Goal: Use online tool/utility: Utilize a website feature to perform a specific function

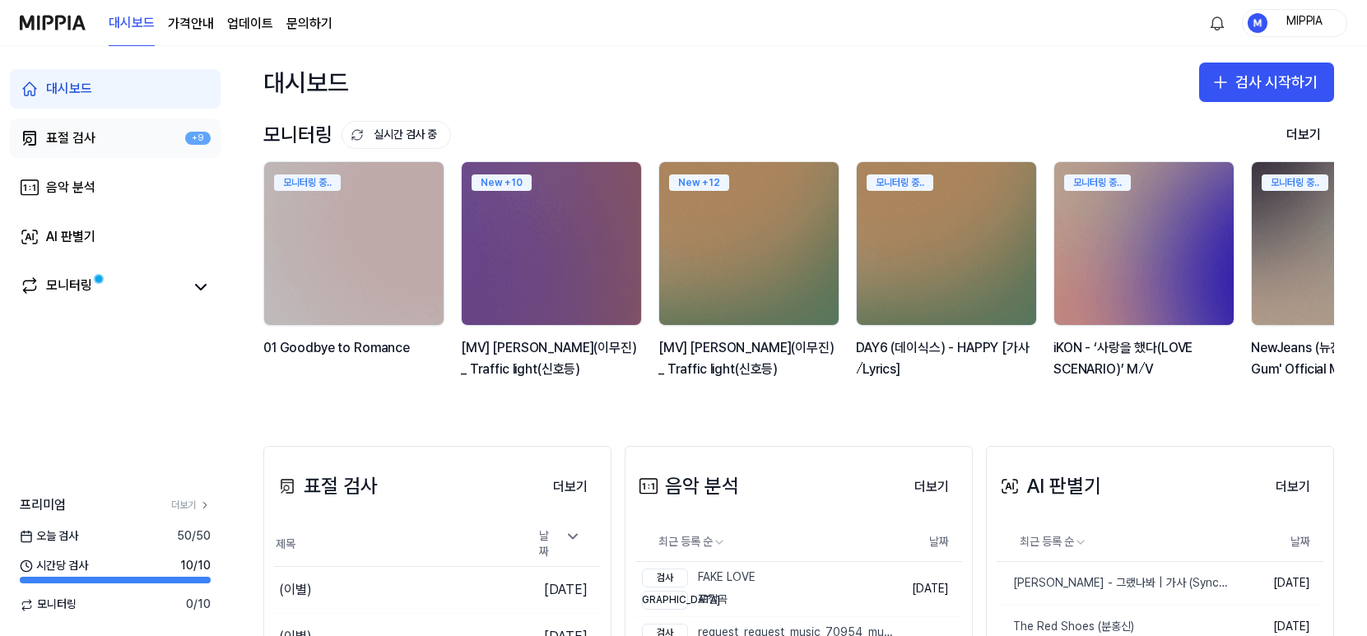
click at [150, 147] on link "표절 검사 +9" at bounding box center [115, 137] width 211 height 39
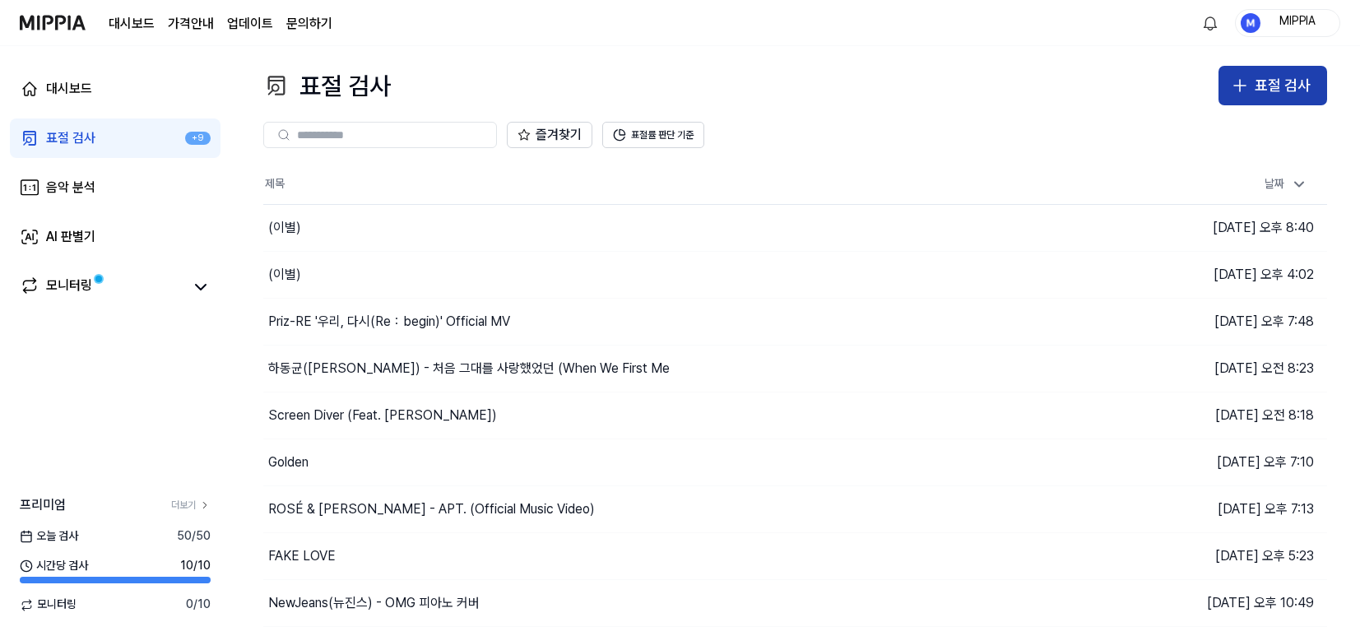
click at [1254, 96] on button "표절 검사" at bounding box center [1273, 85] width 109 height 39
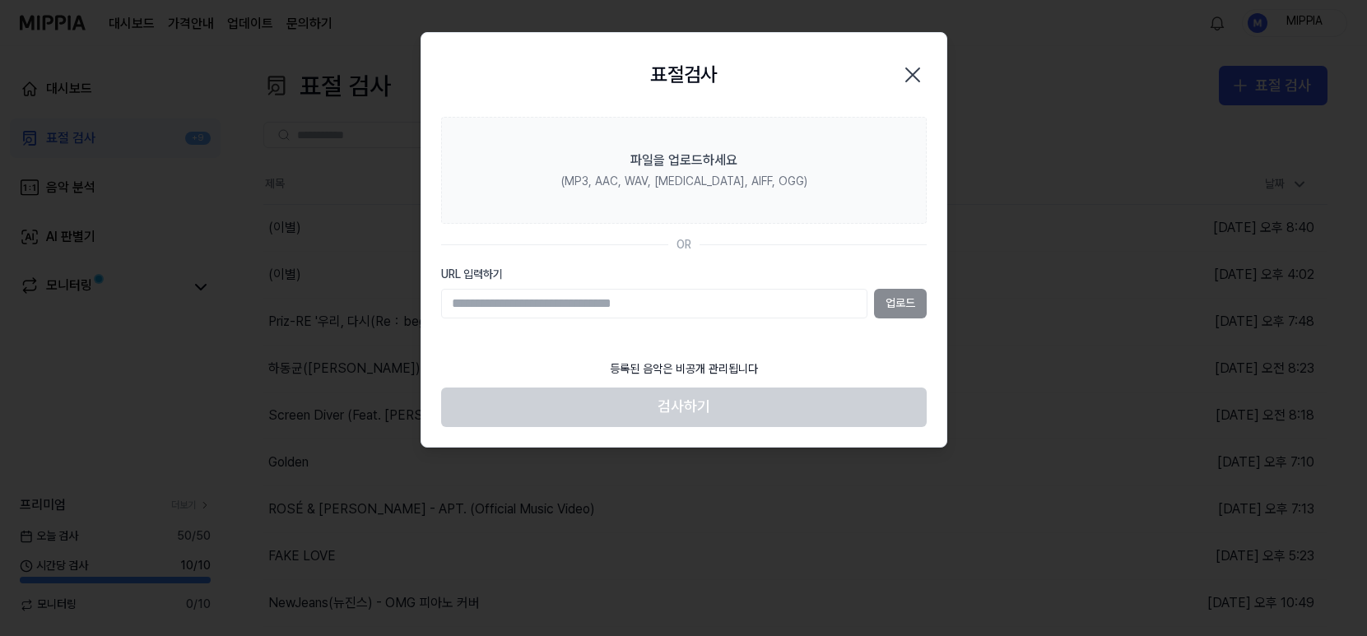
click at [734, 309] on input "URL 입력하기" at bounding box center [654, 304] width 426 height 30
type input "**********"
click at [891, 304] on button "업로드" at bounding box center [900, 304] width 53 height 30
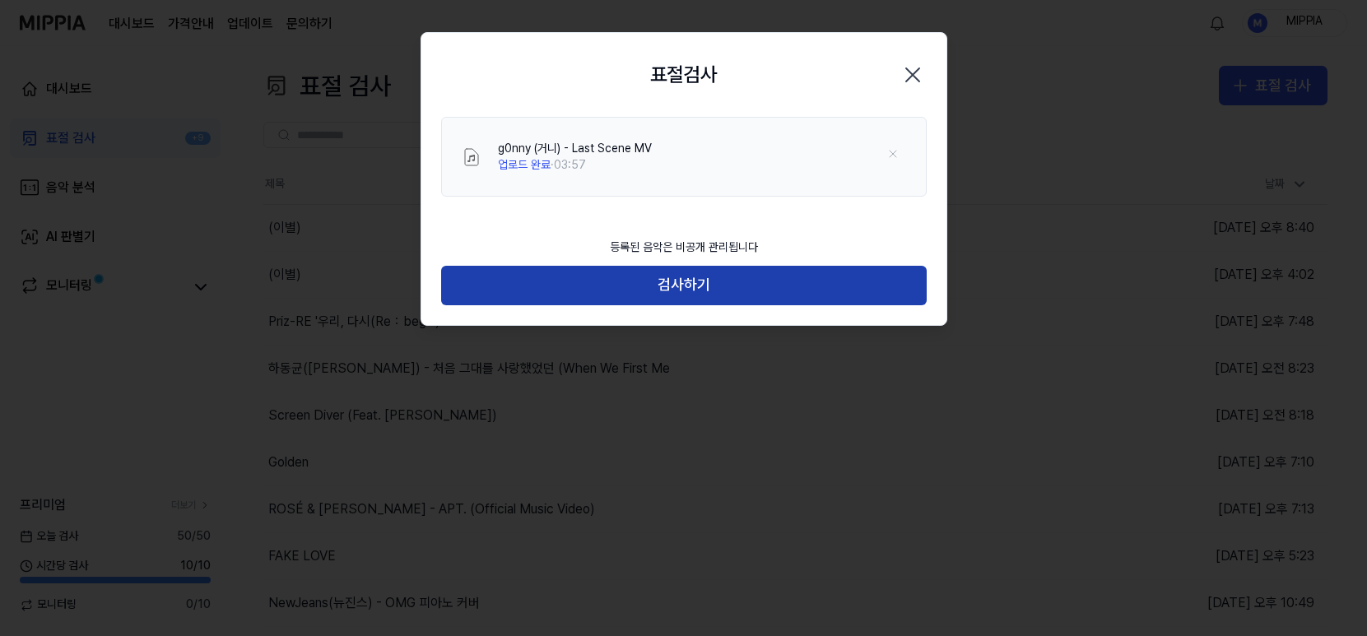
click at [721, 290] on button "검사하기" at bounding box center [683, 285] width 485 height 39
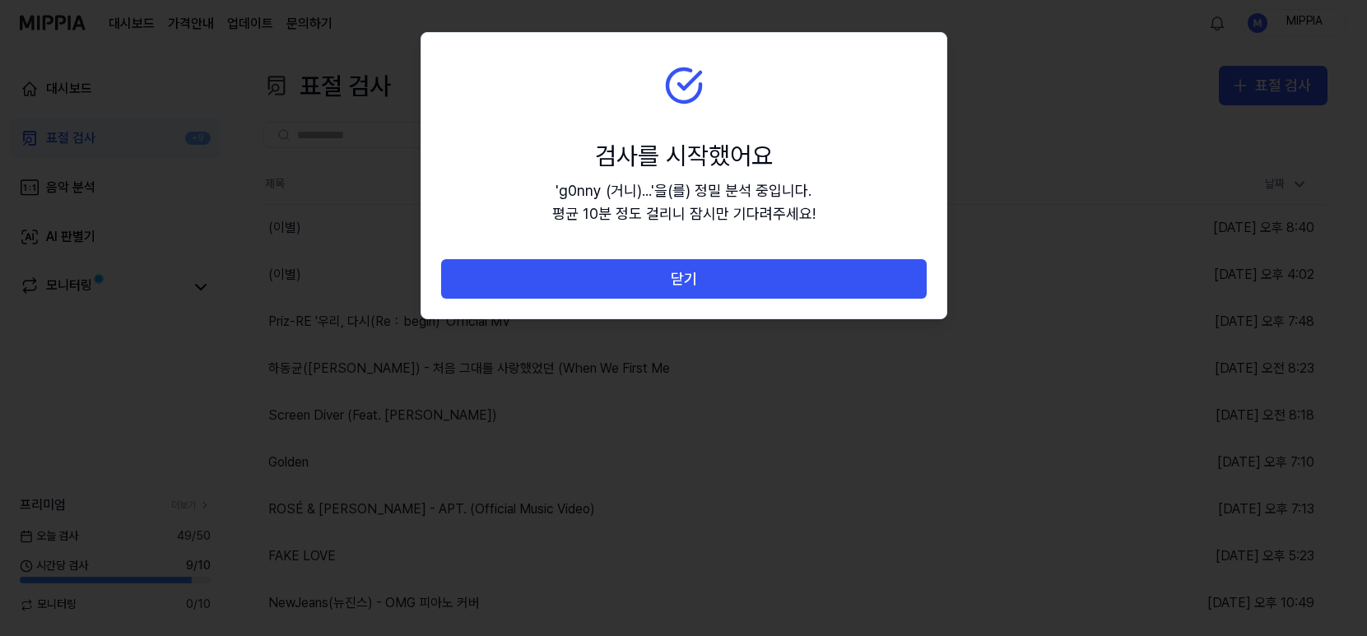
click at [721, 290] on button "닫기" at bounding box center [683, 278] width 485 height 39
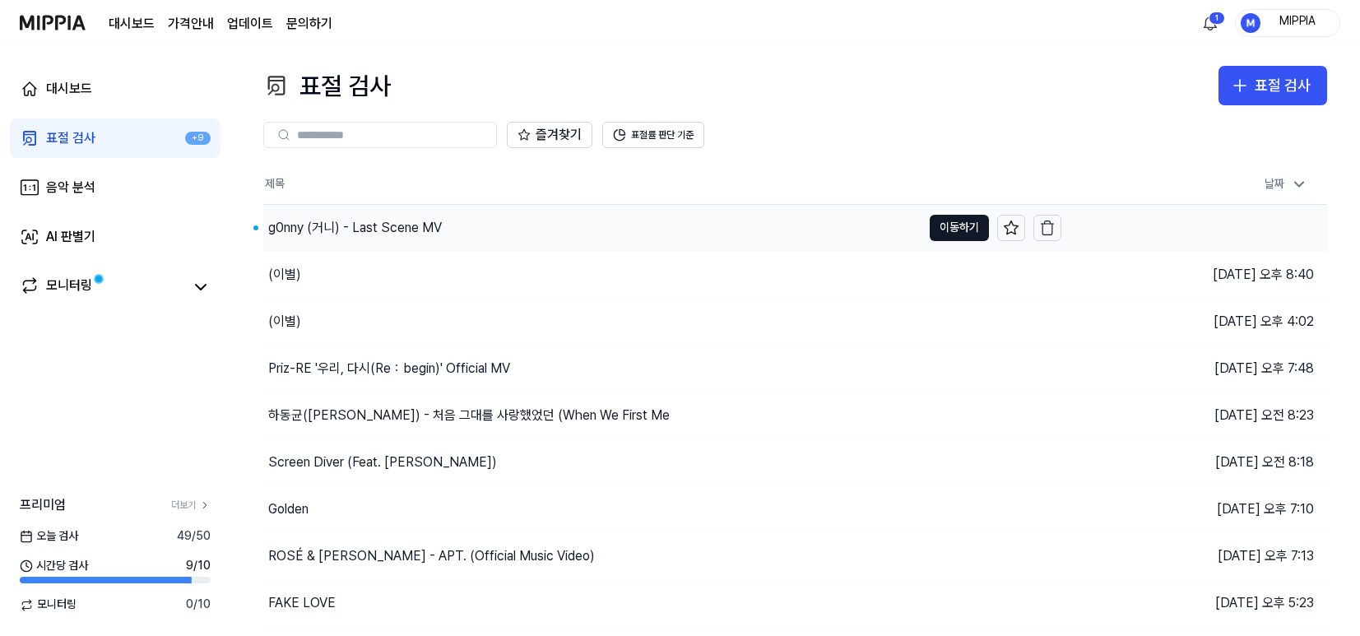
click at [485, 230] on div "g0nny (거니) - Last Scene MV" at bounding box center [592, 228] width 658 height 46
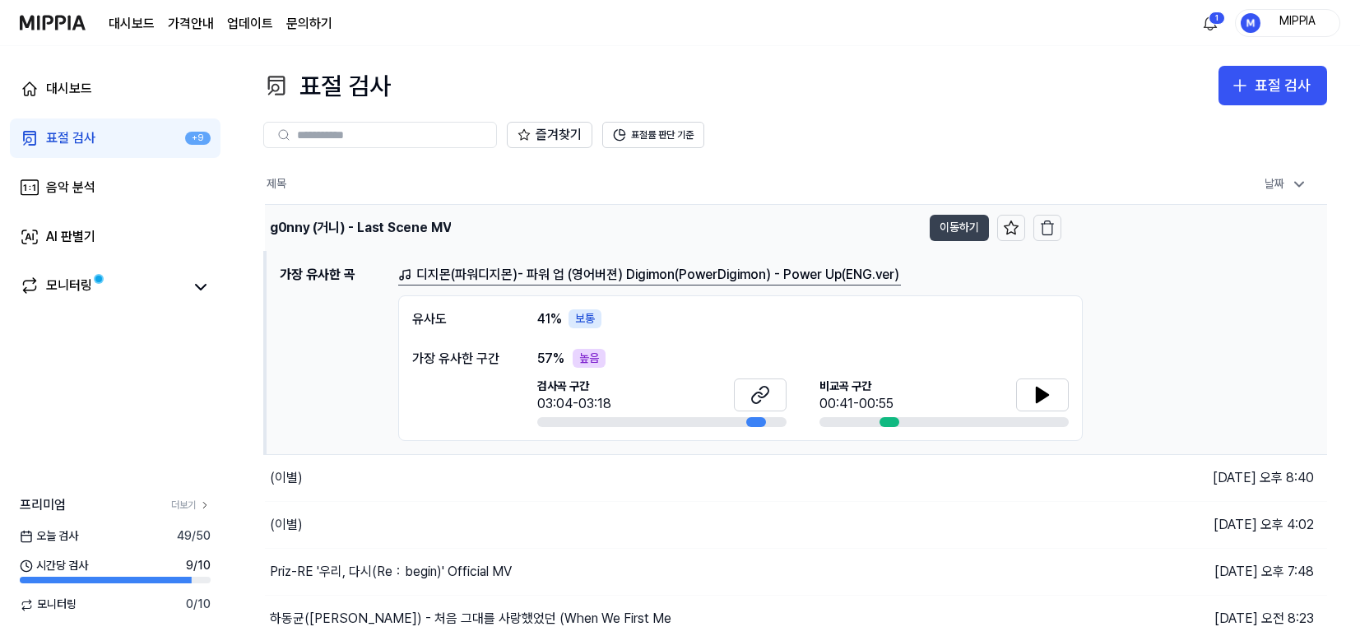
click at [939, 231] on button "이동하기" at bounding box center [959, 228] width 59 height 26
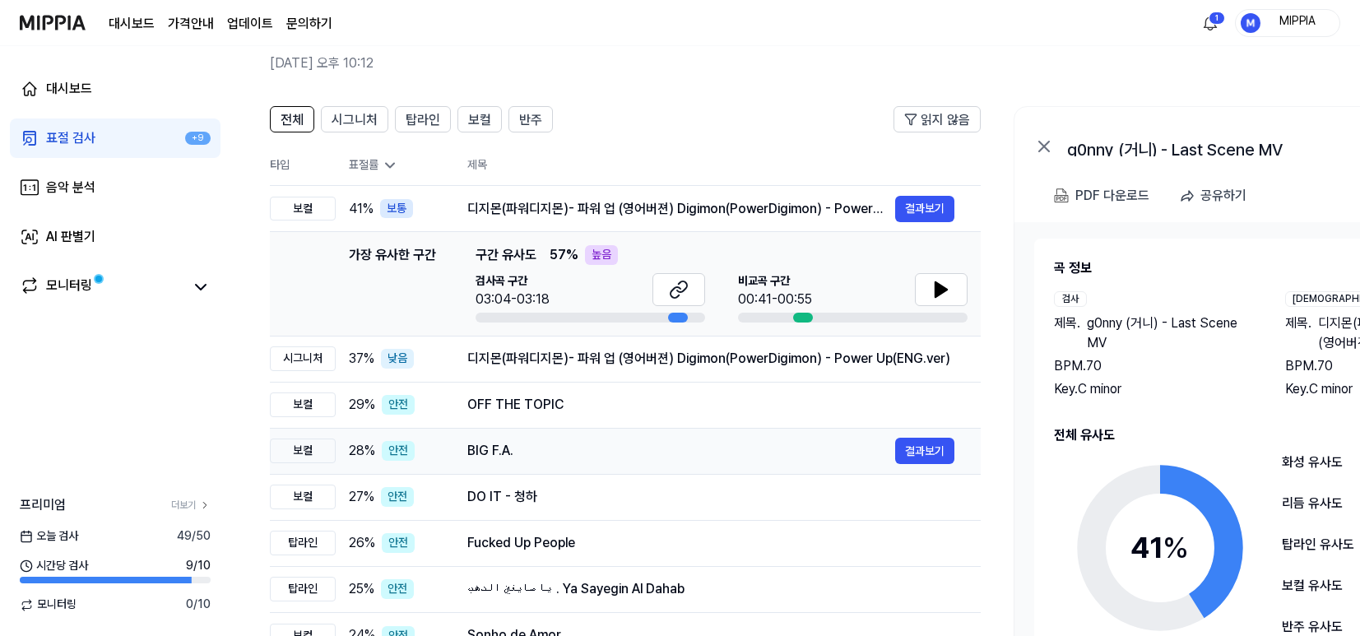
scroll to position [121, 0]
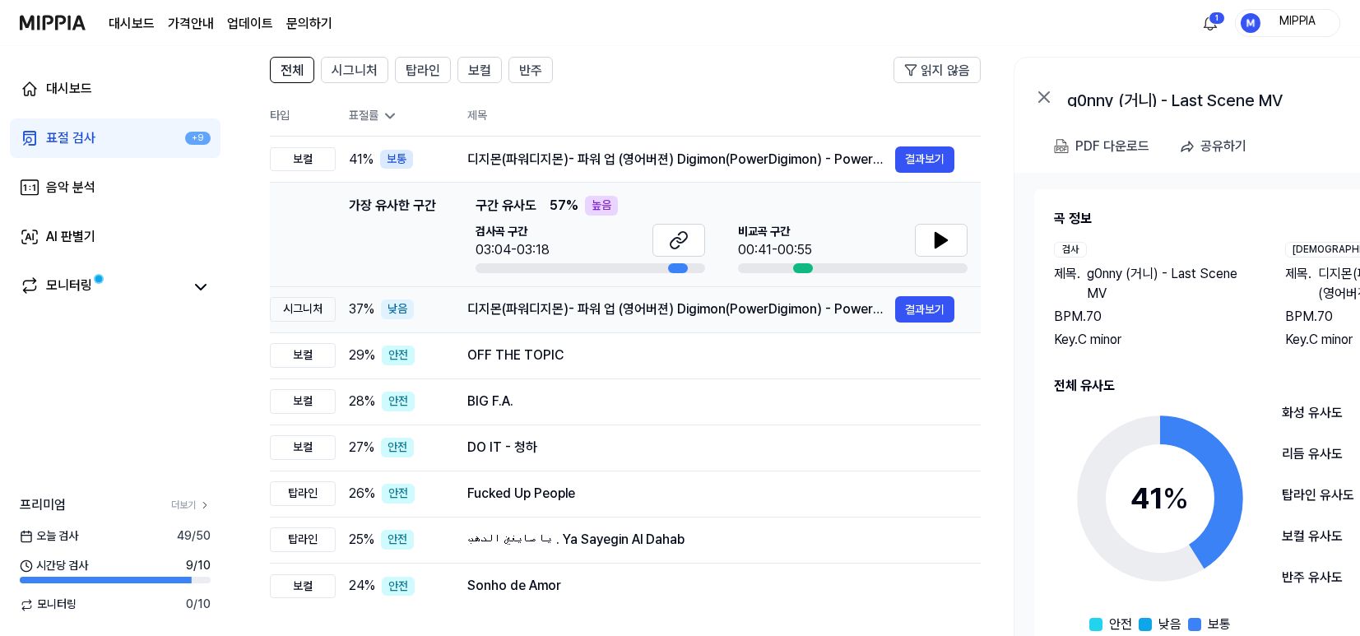
click at [648, 312] on div "디지몬(파워디지몬)- 파워 업 (영어버젼) Digimon(PowerDigimon) - Power Up(ENG.ver)" at bounding box center [681, 310] width 428 height 20
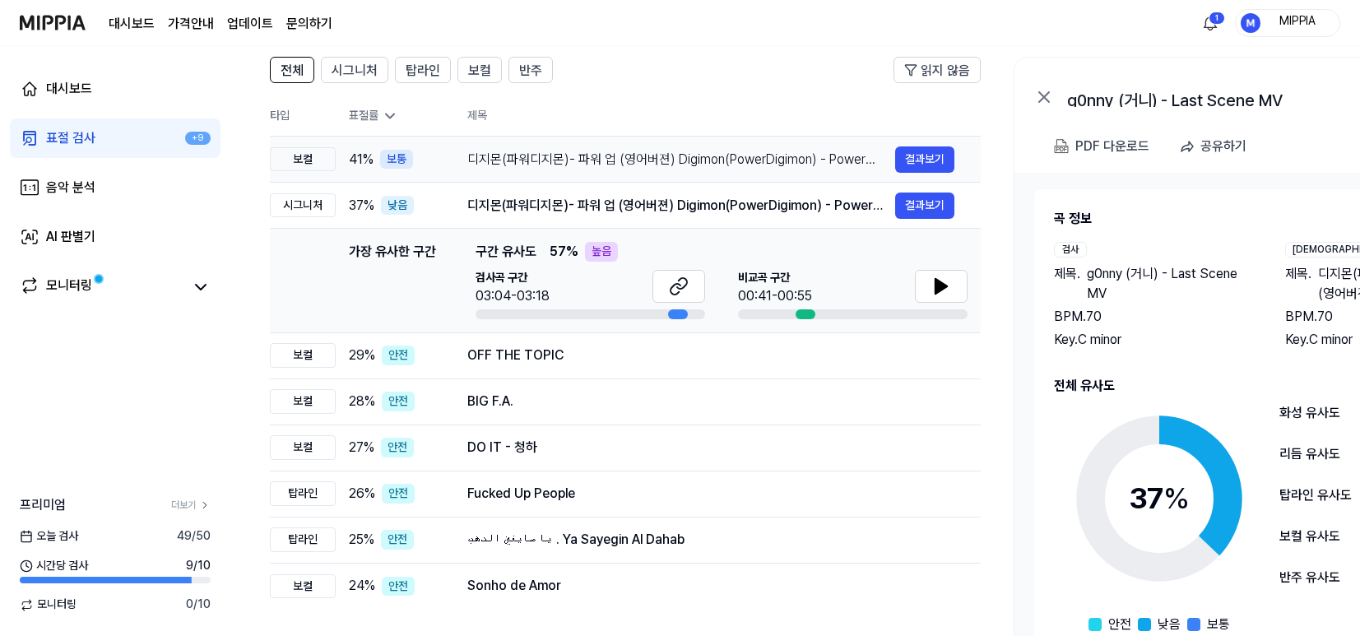
click at [653, 160] on div "디지몬(파워디지몬)- 파워 업 (영어버젼) Digimon(PowerDigimon) - Power Up(ENG.ver)" at bounding box center [681, 160] width 428 height 20
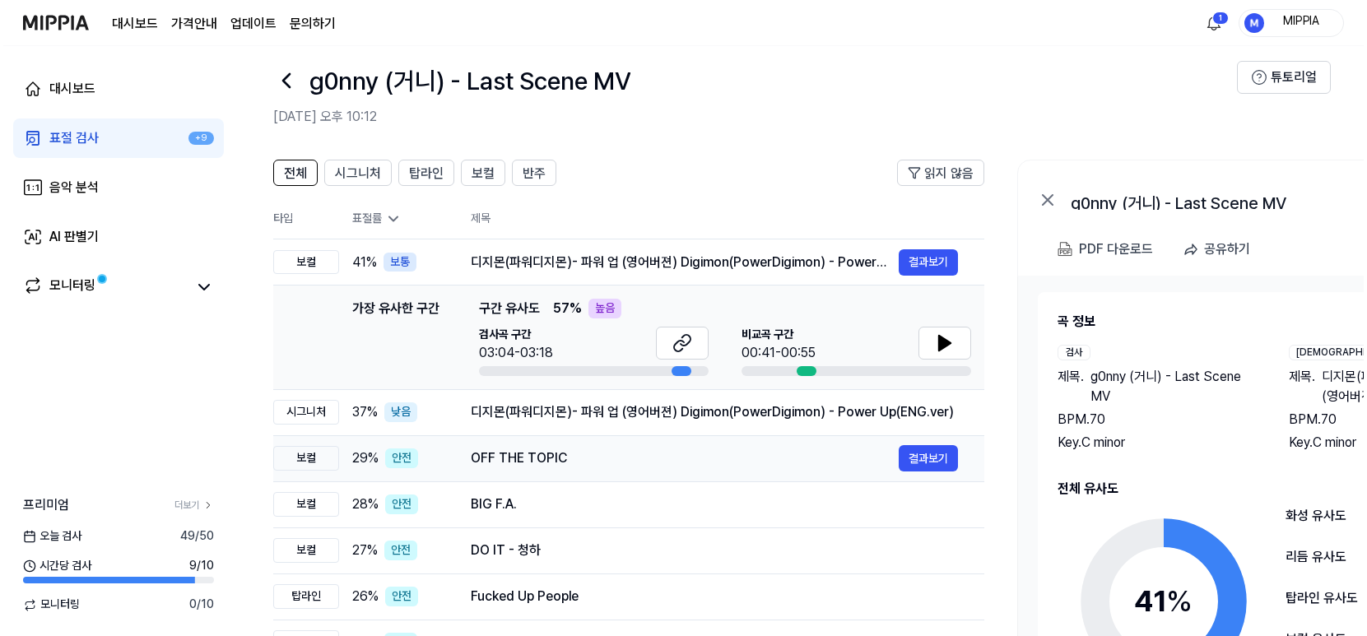
scroll to position [0, 0]
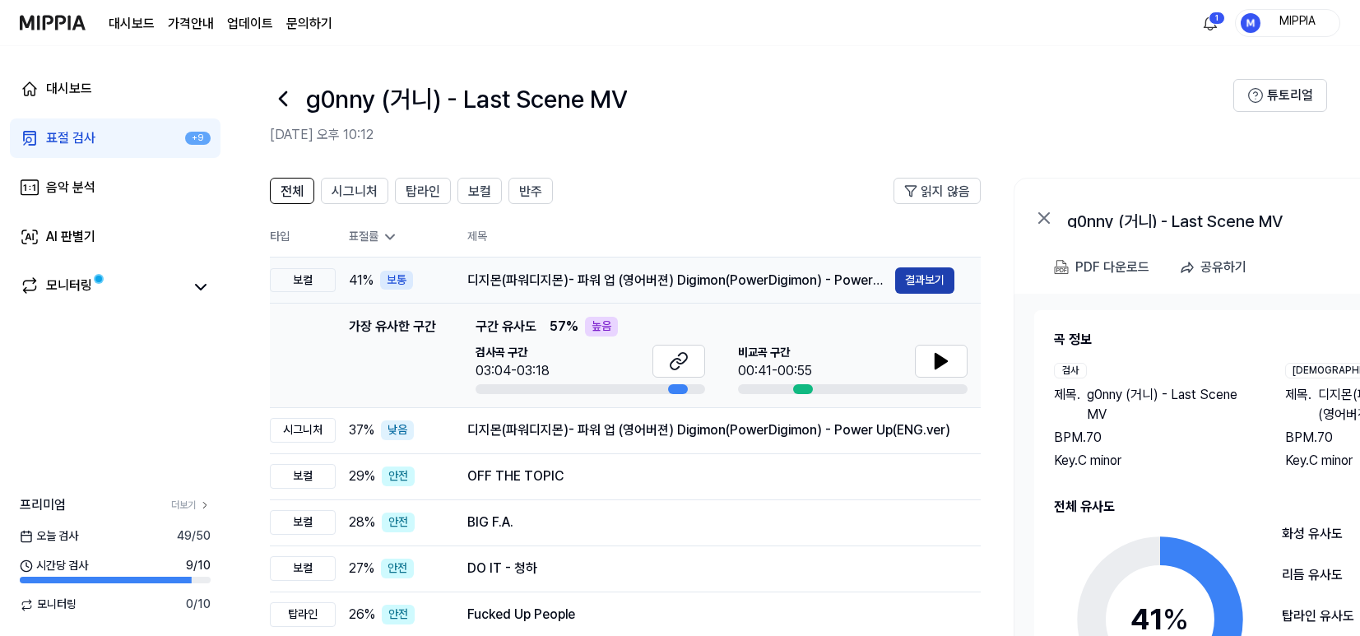
click at [920, 291] on button "결과보기" at bounding box center [924, 280] width 59 height 26
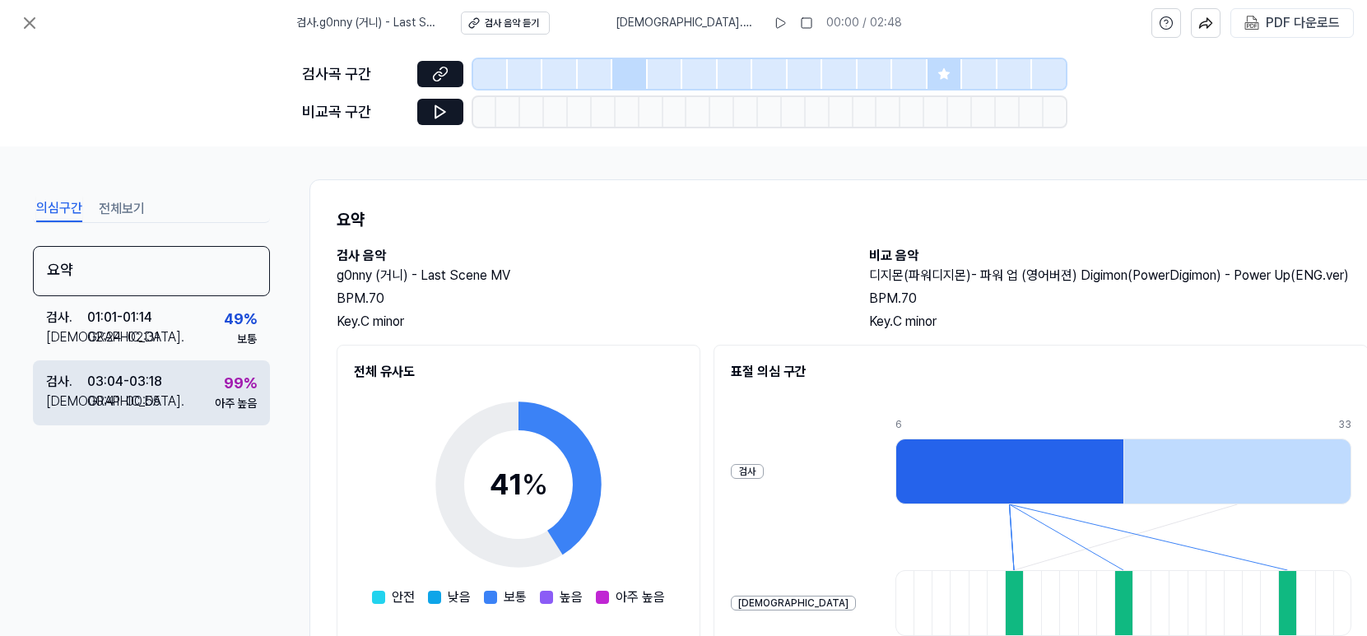
click at [207, 394] on div "검사 . 03:04 - 03:18 비교 . 00:41 - 00:55 99 % 아주 높음" at bounding box center [151, 392] width 237 height 64
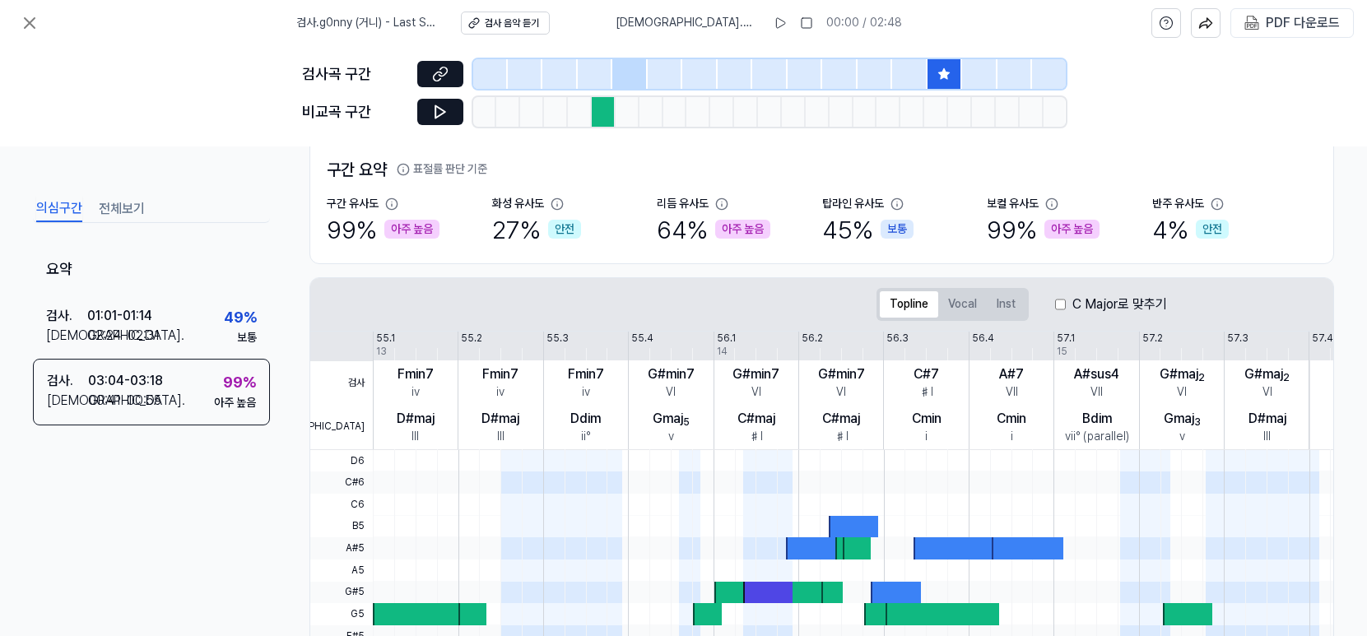
scroll to position [118, 0]
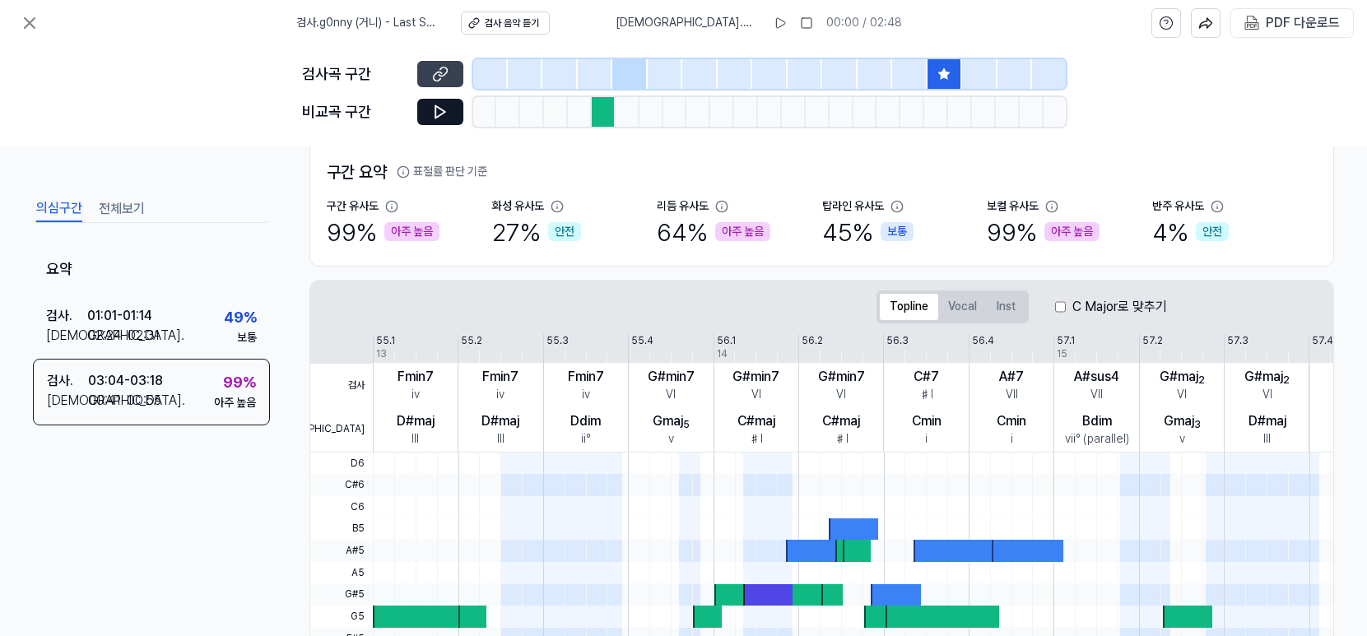
click at [446, 78] on icon at bounding box center [440, 74] width 16 height 16
click at [968, 308] on button "Vocal" at bounding box center [962, 307] width 49 height 26
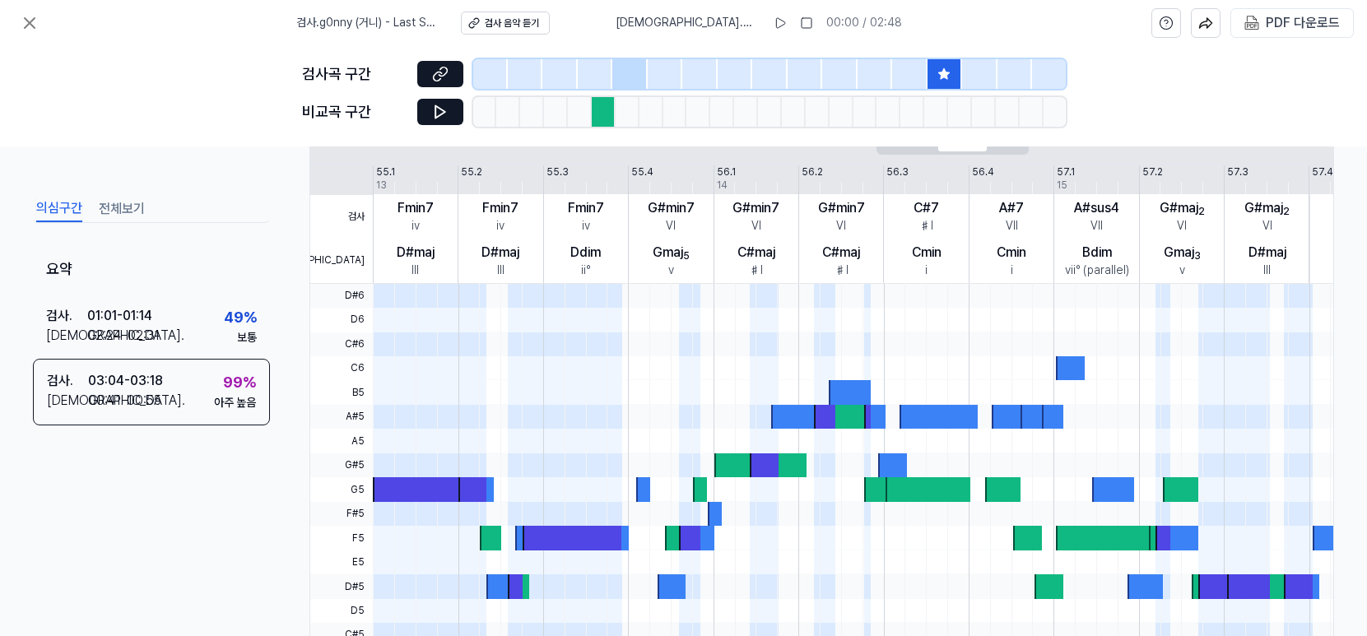
scroll to position [280, 0]
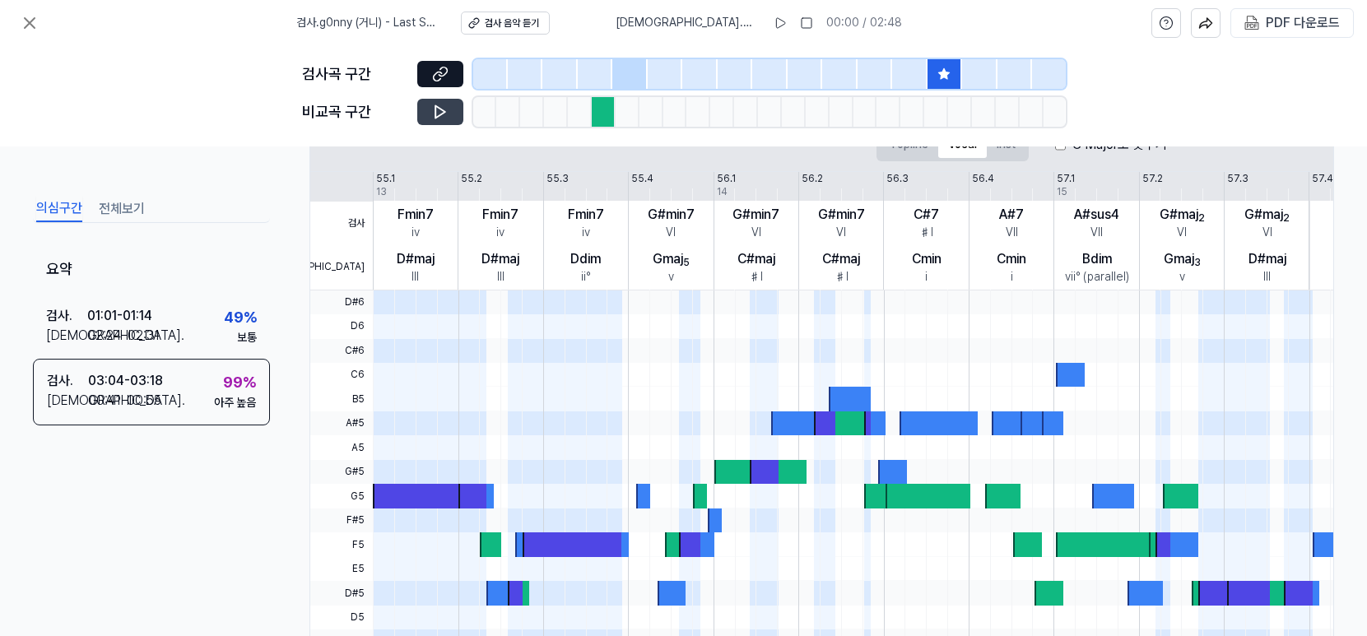
click at [430, 104] on button at bounding box center [440, 112] width 46 height 26
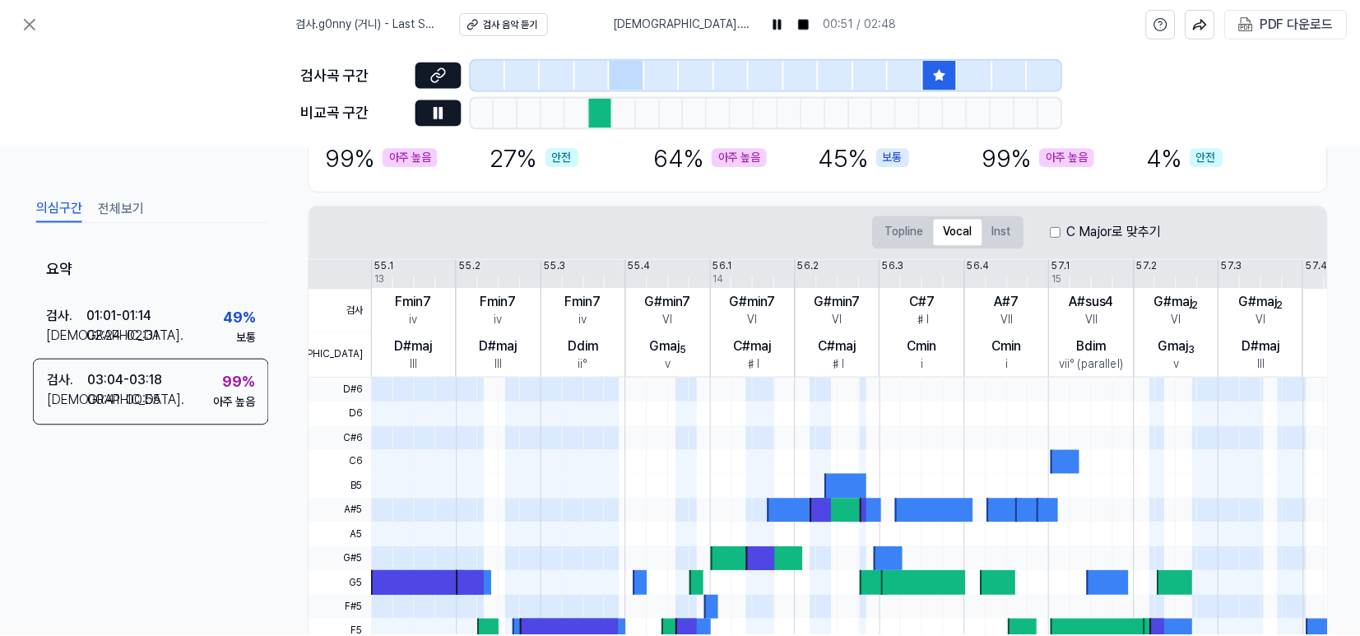
scroll to position [193, 0]
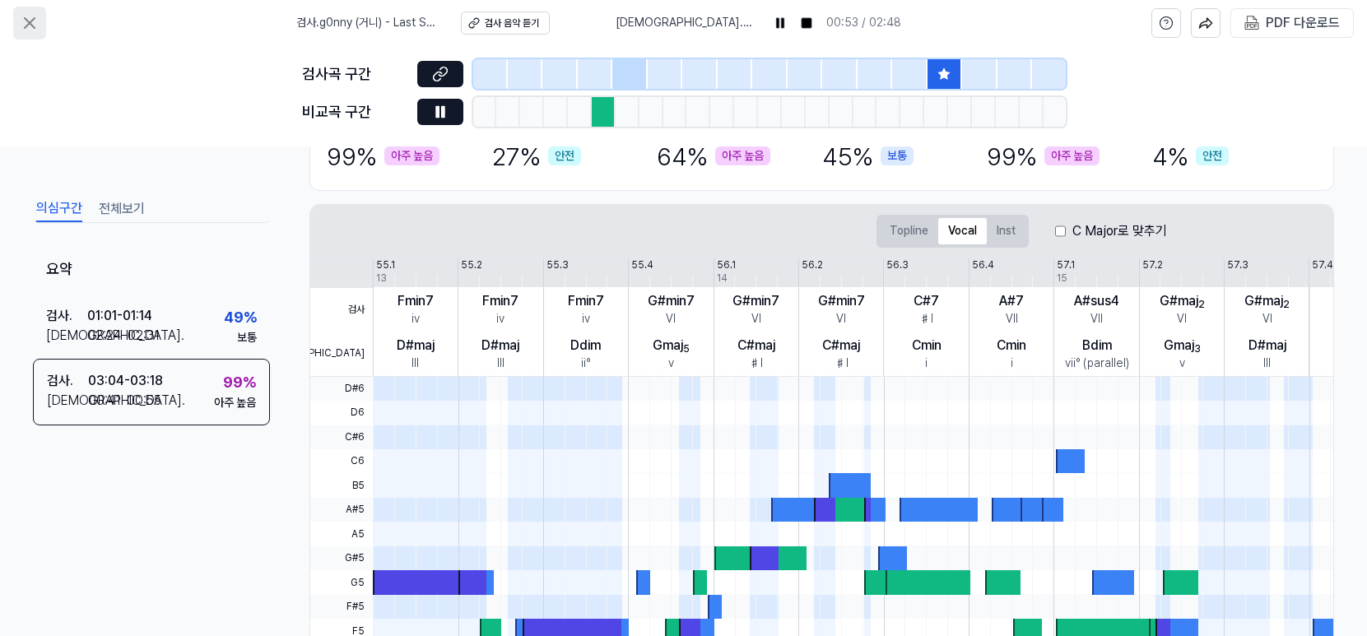
click at [34, 21] on icon at bounding box center [30, 23] width 20 height 20
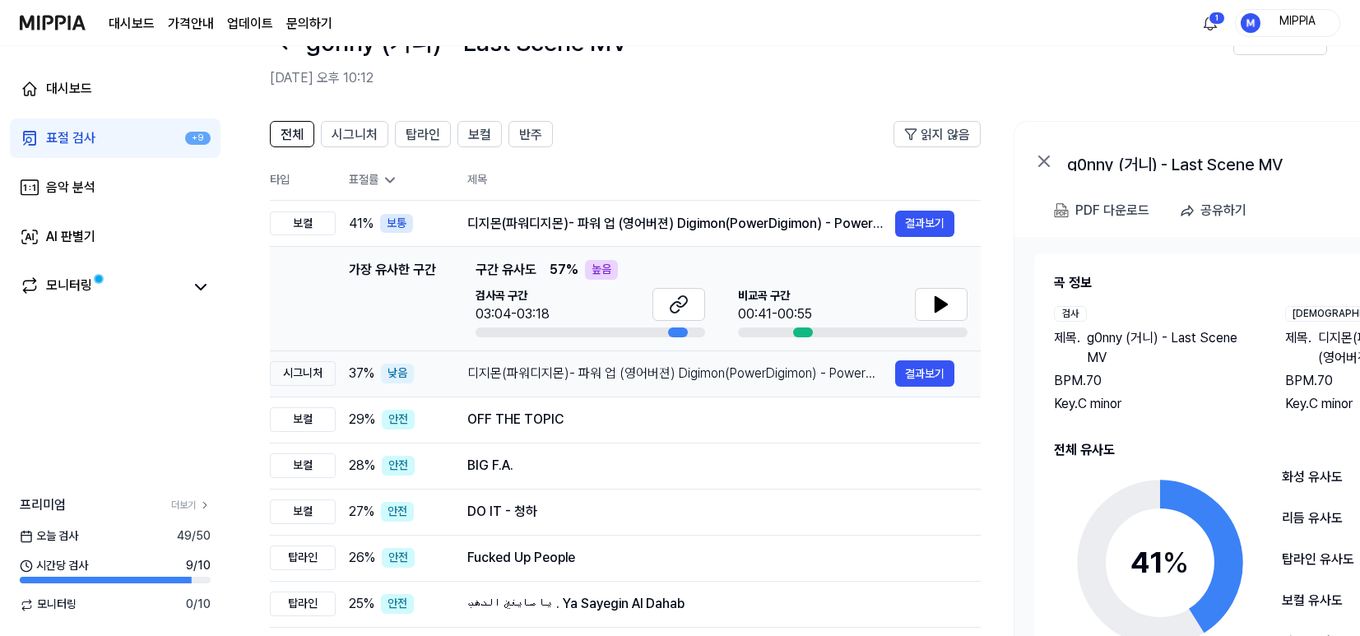
scroll to position [63, 0]
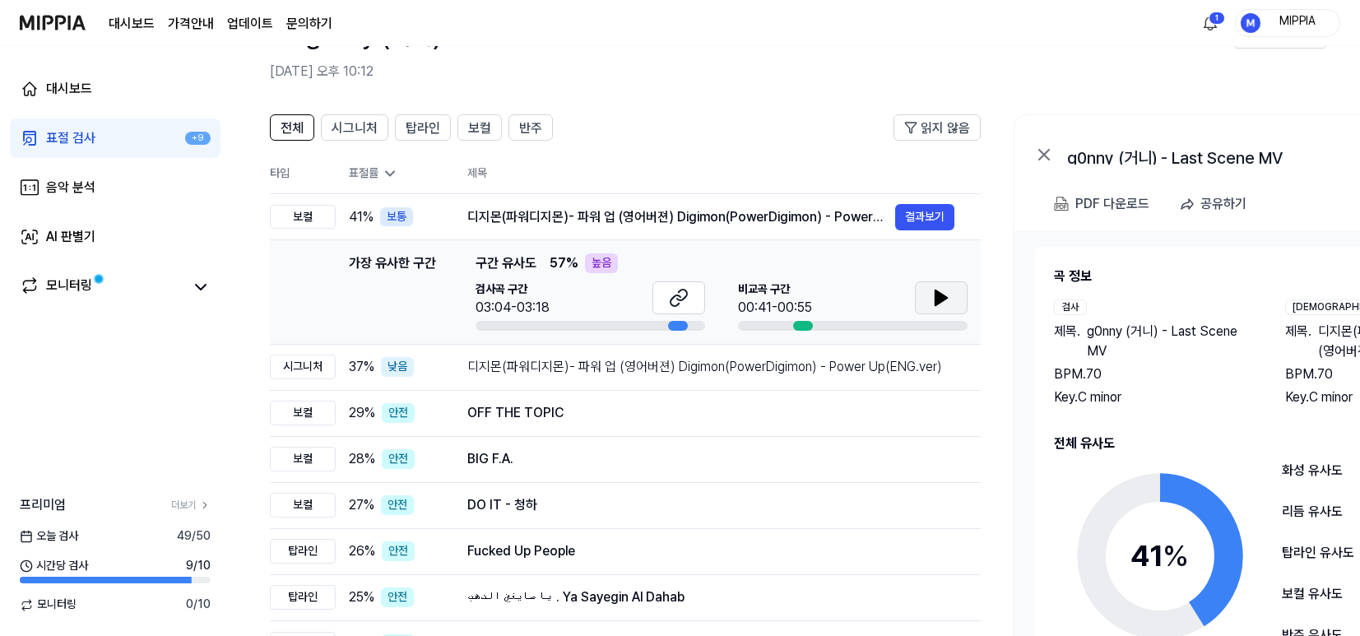
click at [943, 298] on icon at bounding box center [942, 297] width 12 height 15
click at [940, 300] on icon at bounding box center [941, 298] width 20 height 20
click at [680, 303] on icon at bounding box center [679, 298] width 20 height 20
click at [951, 298] on button at bounding box center [941, 297] width 53 height 33
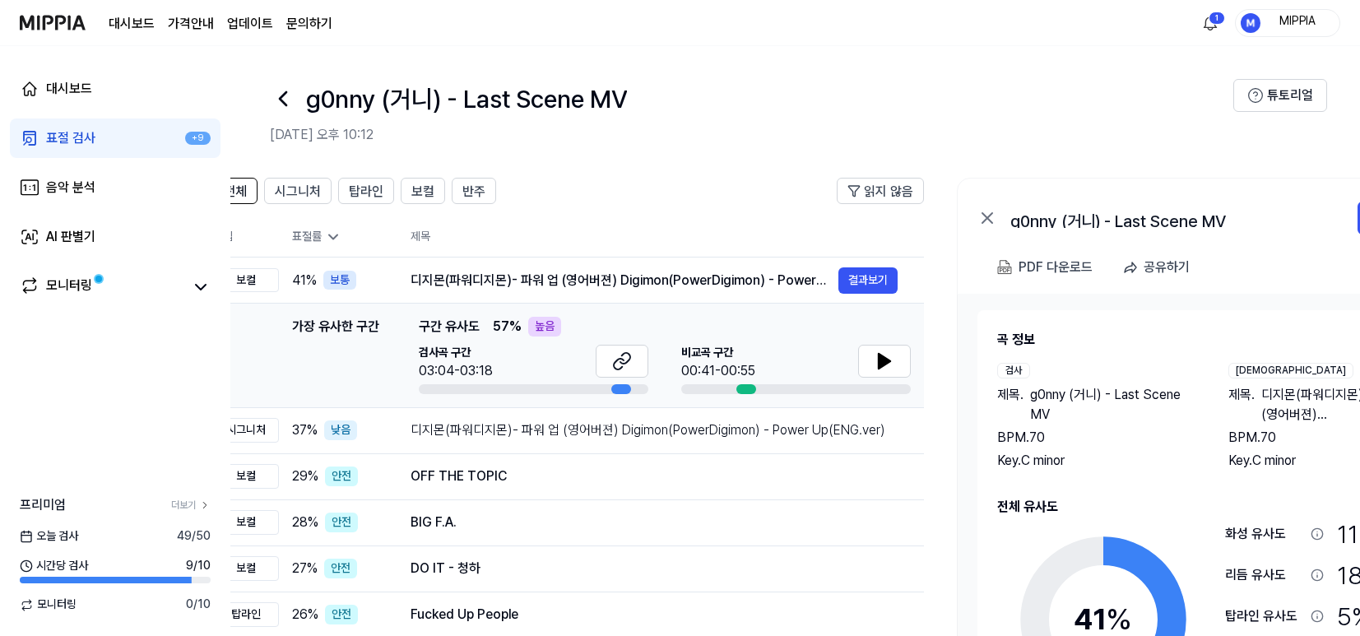
scroll to position [0, 0]
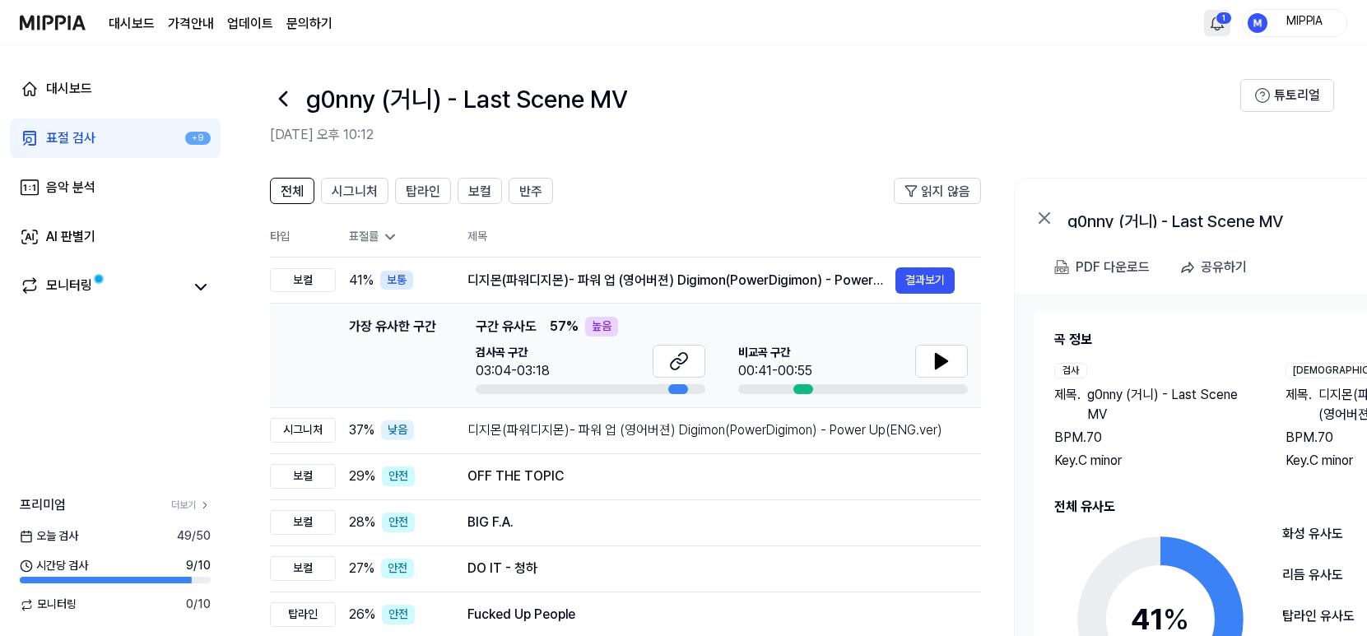
click at [1213, 21] on html "대시보드 가격안내 업데이트 문의하기 1 MIPPIA 대시보드 표절 검사 +9 음악 분석 AI 판별기 모니터링 프리미엄 더보기 [DATE] 검사…" at bounding box center [683, 318] width 1367 height 636
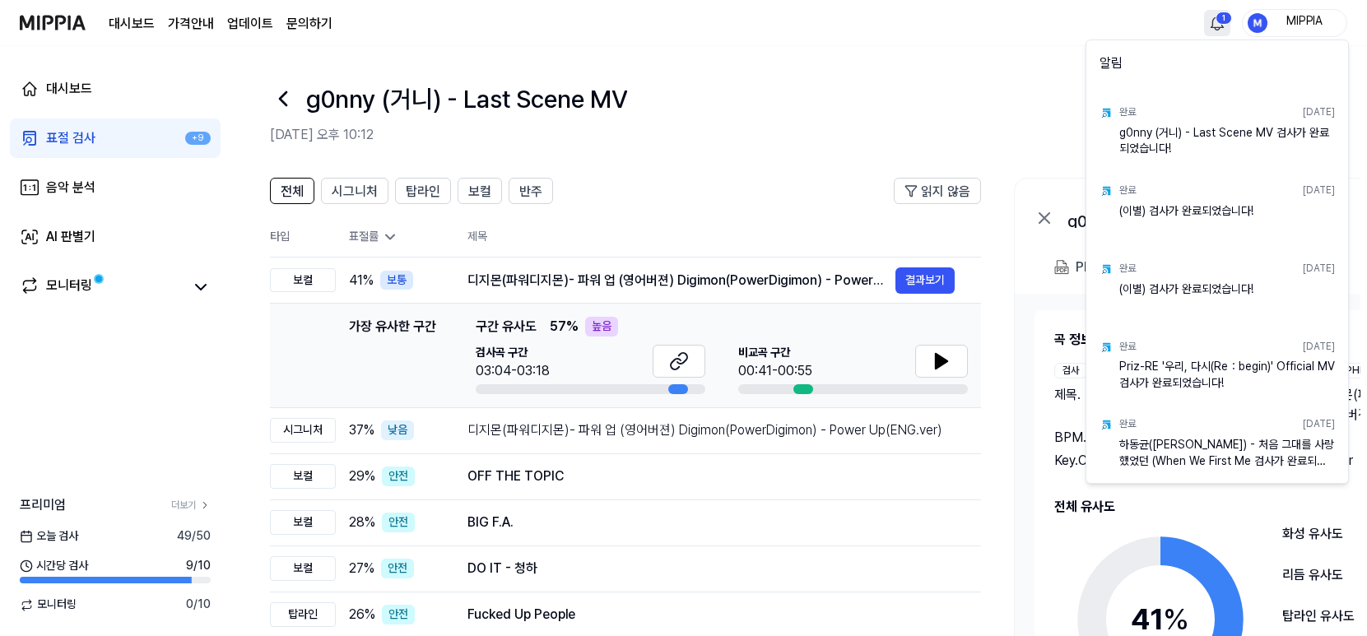
click at [1213, 21] on html "대시보드 가격안내 업데이트 문의하기 1 MIPPIA 대시보드 표절 검사 +9 음악 분석 AI 판별기 모니터링 프리미엄 더보기 [DATE] 검사…" at bounding box center [683, 318] width 1367 height 636
